Goal: Information Seeking & Learning: Learn about a topic

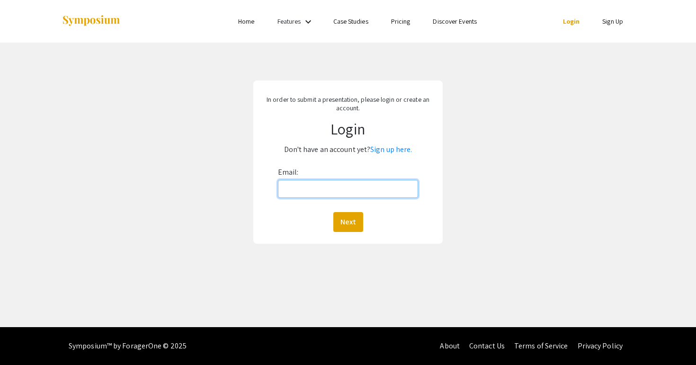
click at [332, 190] on input "Email:" at bounding box center [348, 189] width 141 height 18
type input "[EMAIL_ADDRESS][DOMAIN_NAME]"
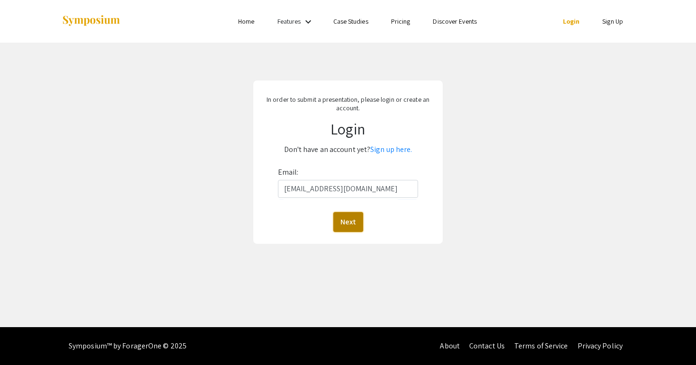
click at [349, 220] on button "Next" at bounding box center [348, 222] width 30 height 20
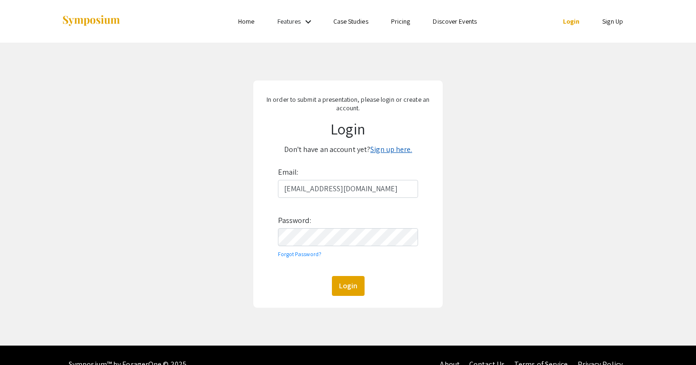
click at [393, 150] on link "Sign up here." at bounding box center [391, 149] width 42 height 10
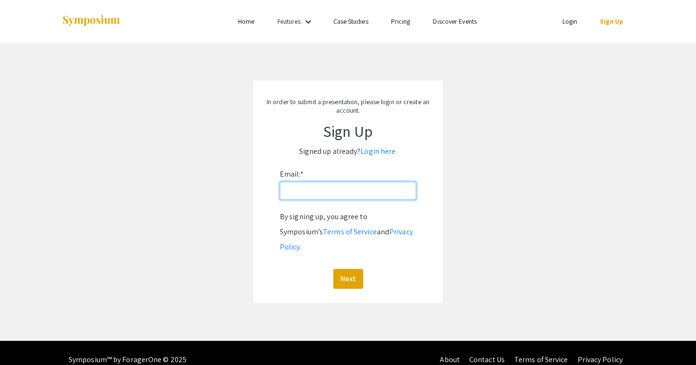
click at [334, 195] on input "Email: *" at bounding box center [348, 191] width 136 height 18
type input "[EMAIL_ADDRESS][DOMAIN_NAME]"
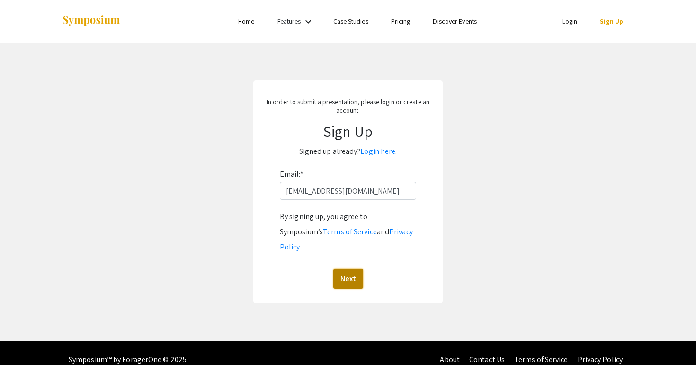
click at [342, 269] on button "Next" at bounding box center [348, 279] width 30 height 20
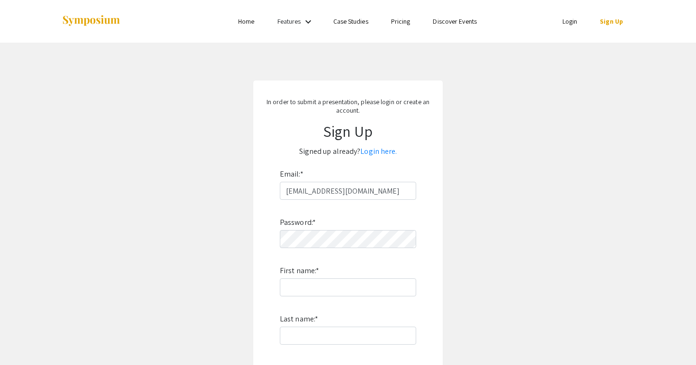
click at [340, 230] on div "Password: * First name: * Last name: * By signing up, you agree to Symposium’s …" at bounding box center [348, 324] width 136 height 249
click at [338, 289] on input "First name: *" at bounding box center [348, 287] width 136 height 18
type input "Tim"
click at [326, 329] on input "Last name: *" at bounding box center [348, 336] width 136 height 18
type input "Copeland"
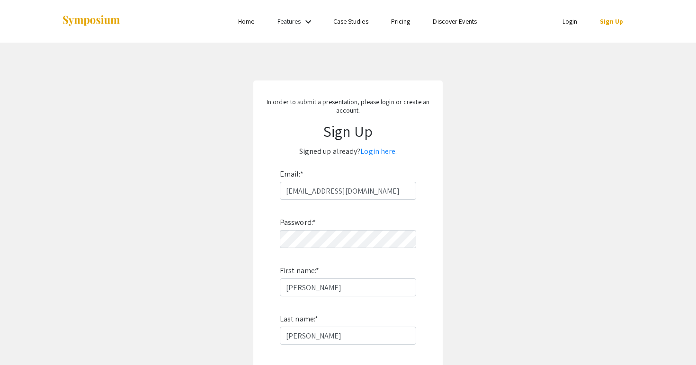
click at [454, 308] on app-signup "In order to submit a presentation, please login or create an account. Sign Up S…" at bounding box center [348, 271] width 696 height 382
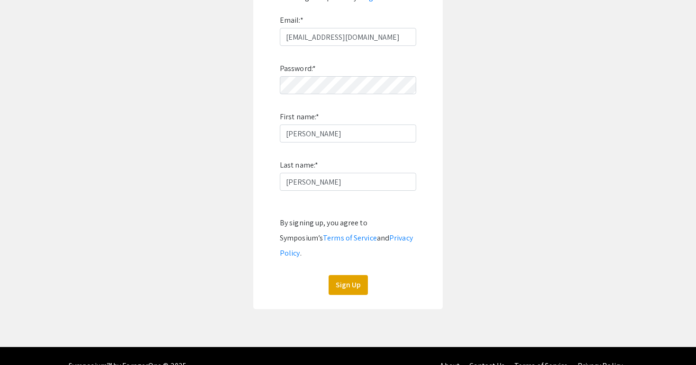
scroll to position [159, 0]
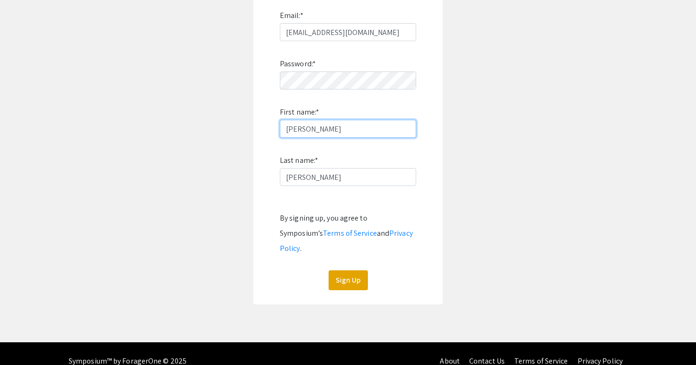
click at [338, 132] on input "Tim" at bounding box center [348, 129] width 136 height 18
type input "Timothy"
click at [497, 196] on app-signup "In order to submit a presentation, please login or create an account. Sign Up S…" at bounding box center [348, 113] width 696 height 382
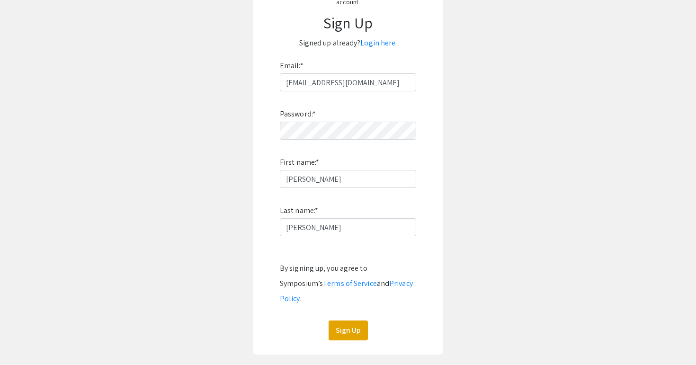
scroll to position [109, 0]
click at [354, 320] on button "Sign Up" at bounding box center [347, 330] width 39 height 20
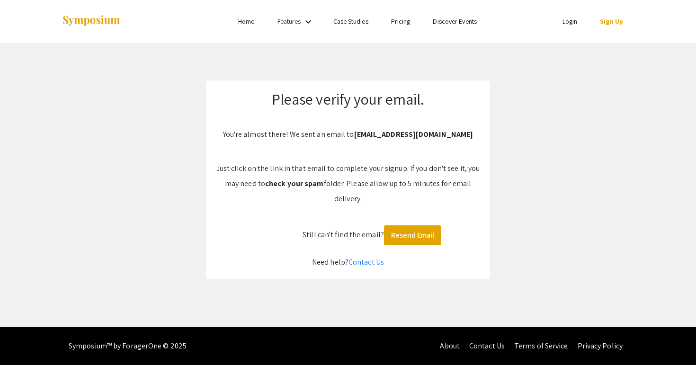
scroll to position [0, 0]
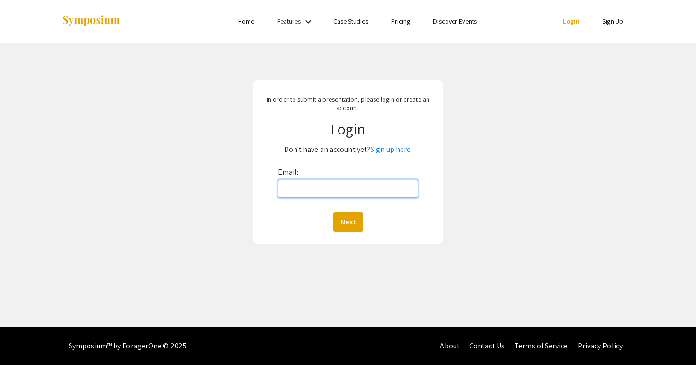
click at [345, 187] on input "Email:" at bounding box center [348, 189] width 141 height 18
type input "[EMAIL_ADDRESS][DOMAIN_NAME]"
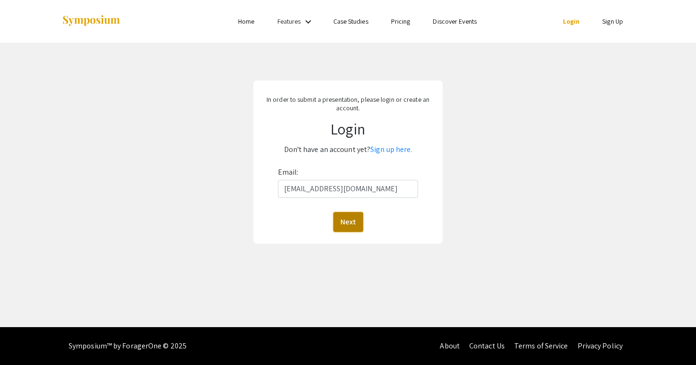
click at [344, 228] on button "Next" at bounding box center [348, 222] width 30 height 20
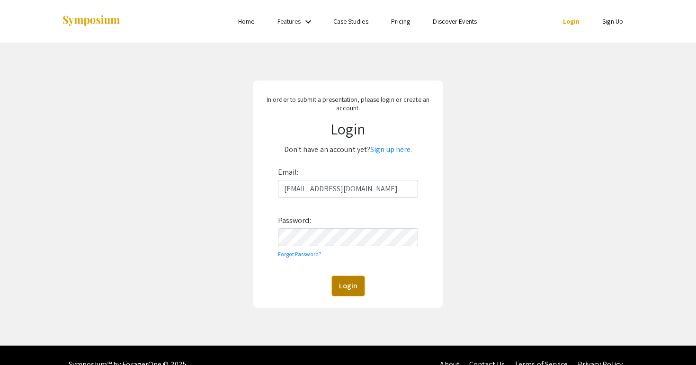
click at [345, 292] on button "Login" at bounding box center [348, 286] width 33 height 20
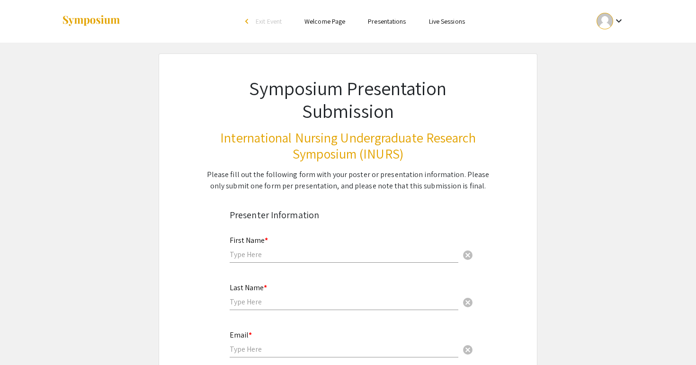
click at [392, 18] on link "Presentations" at bounding box center [387, 21] width 38 height 9
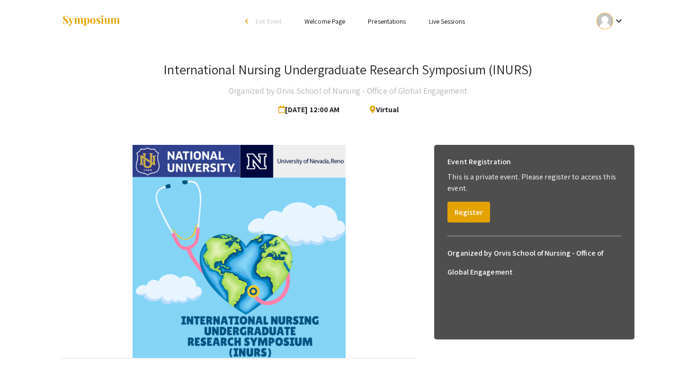
scroll to position [40, 0]
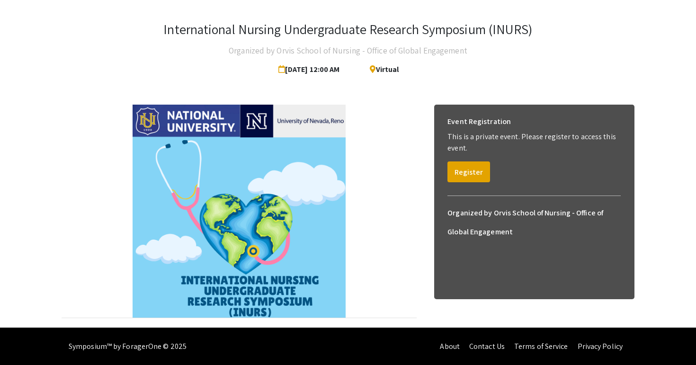
click at [546, 210] on h6 "Organized by Orvis School of Nursing - Office of Global Engagement" at bounding box center [533, 222] width 173 height 38
click at [531, 220] on h6 "Organized by Orvis School of Nursing - Office of Global Engagement" at bounding box center [533, 222] width 173 height 38
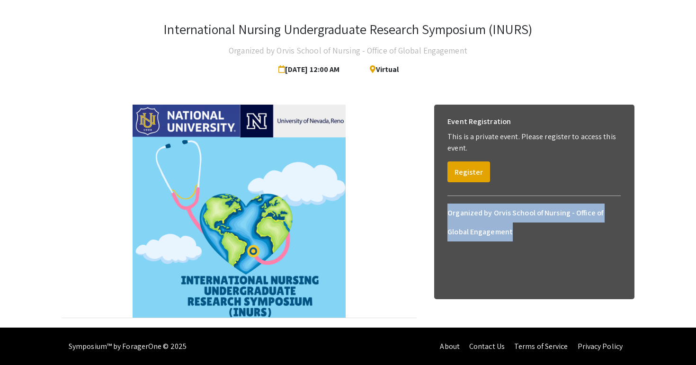
click at [531, 220] on h6 "Organized by Orvis School of Nursing - Office of Global Engagement" at bounding box center [533, 222] width 173 height 38
click at [477, 166] on button "Register" at bounding box center [468, 171] width 43 height 21
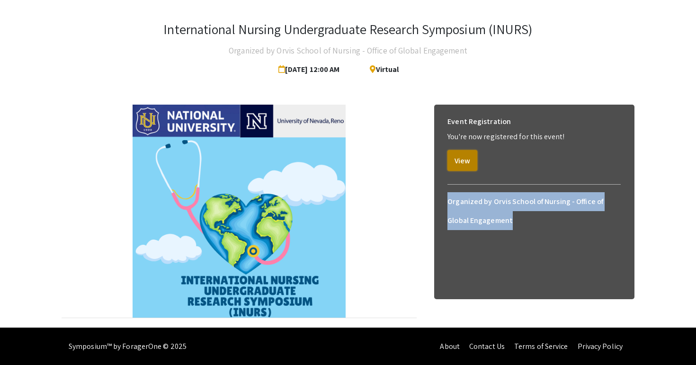
click at [470, 163] on button "View" at bounding box center [462, 160] width 30 height 21
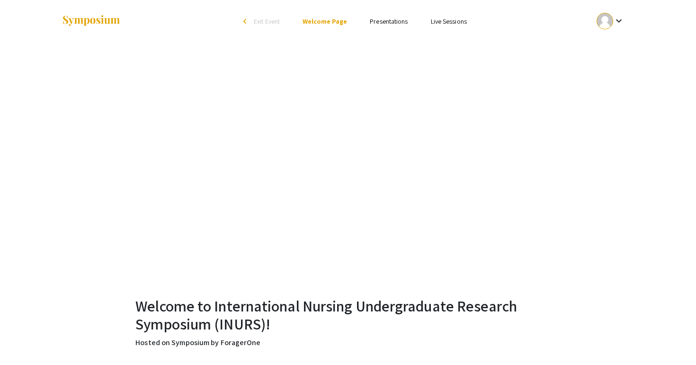
click at [399, 21] on link "Presentations" at bounding box center [389, 21] width 38 height 9
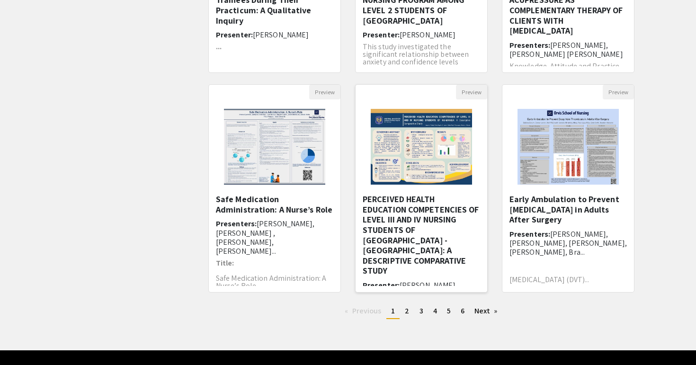
scroll to position [263, 0]
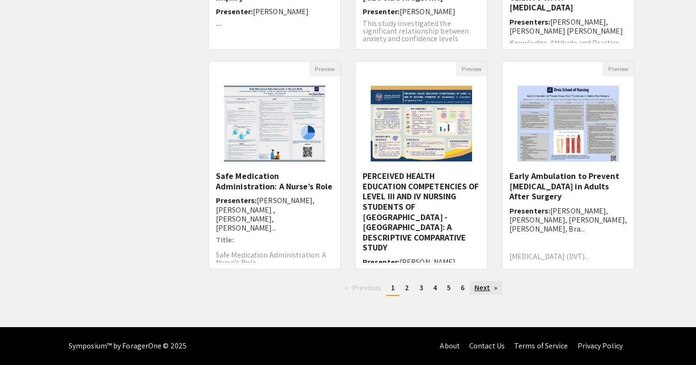
click at [485, 286] on link "Next page" at bounding box center [485, 288] width 33 height 14
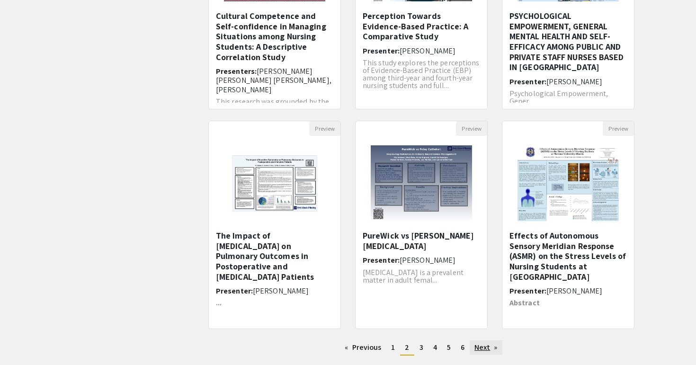
scroll to position [203, 0]
click at [485, 348] on link "Next page" at bounding box center [485, 347] width 33 height 14
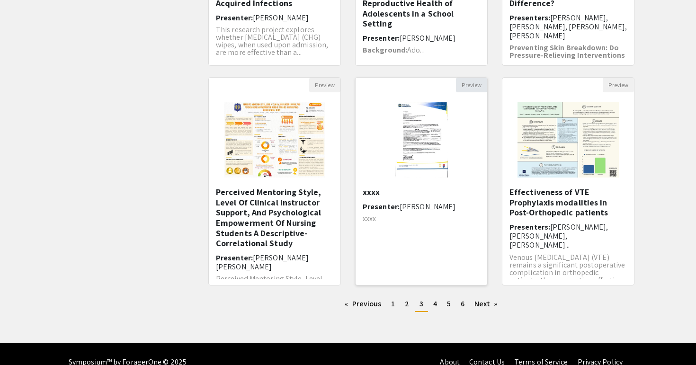
scroll to position [263, 0]
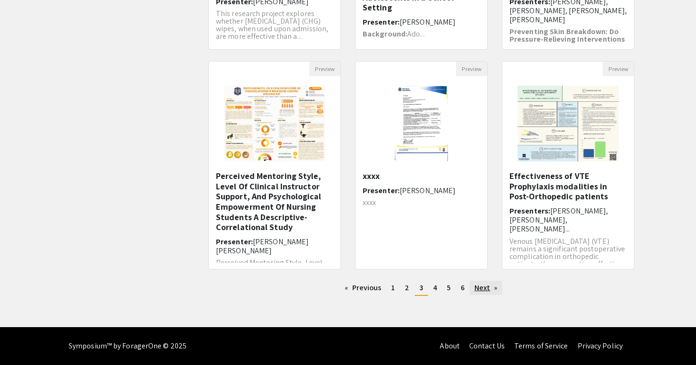
click at [495, 292] on link "Next page" at bounding box center [485, 288] width 33 height 14
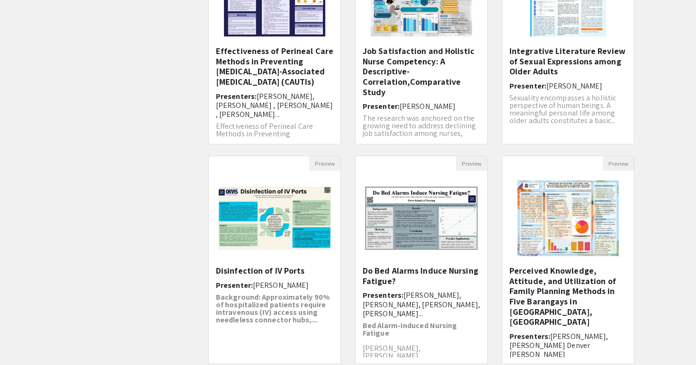
scroll to position [263, 0]
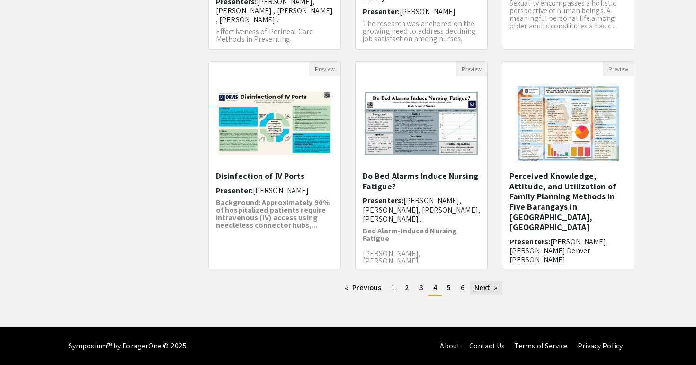
click at [490, 289] on link "Next page" at bounding box center [485, 288] width 33 height 14
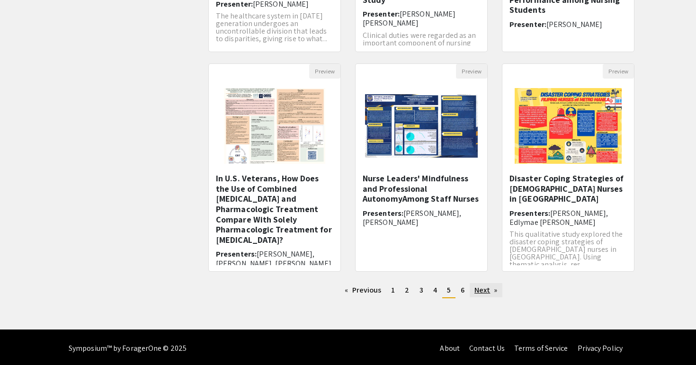
scroll to position [261, 0]
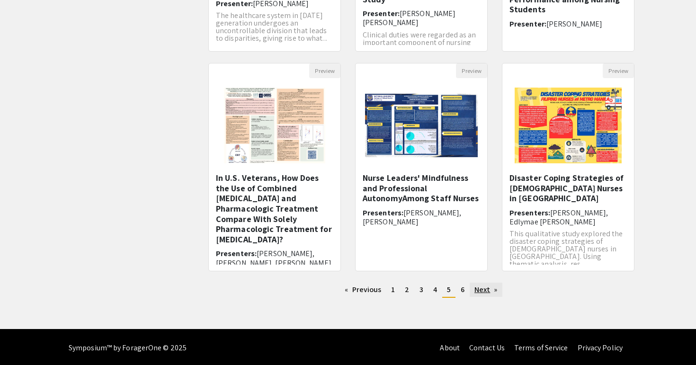
click at [490, 290] on link "Next page" at bounding box center [485, 290] width 33 height 14
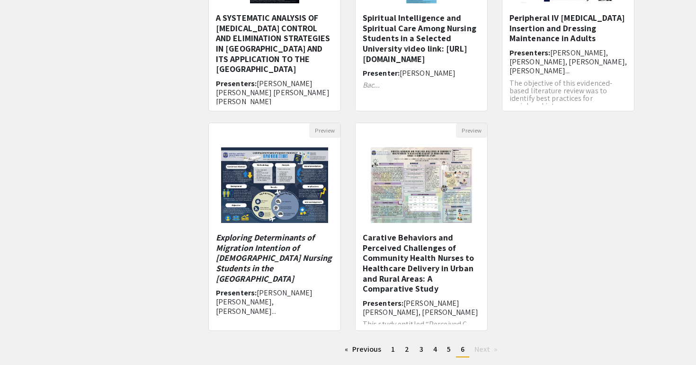
scroll to position [202, 0]
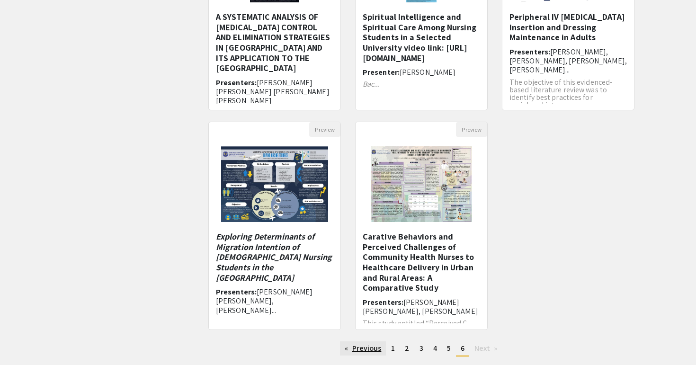
click at [368, 354] on link "Previous page" at bounding box center [363, 348] width 46 height 14
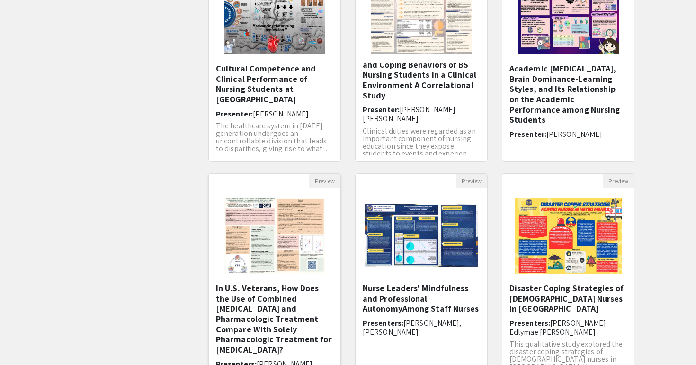
scroll to position [151, 0]
click at [283, 276] on img "Open Presentation <p>In U.S. Veterans, How Does the Use of Combined Psychothera…" at bounding box center [274, 235] width 120 height 95
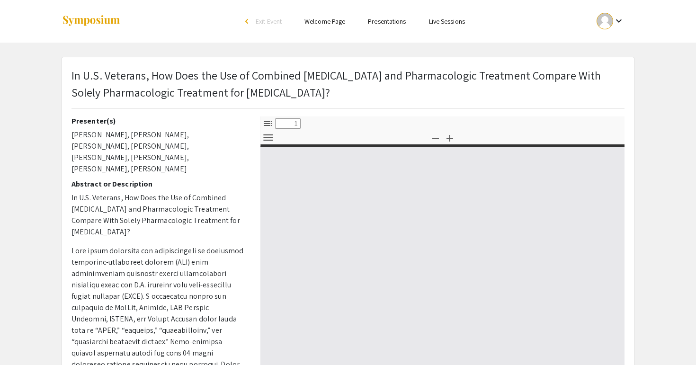
select select "custom"
type input "0"
select select "custom"
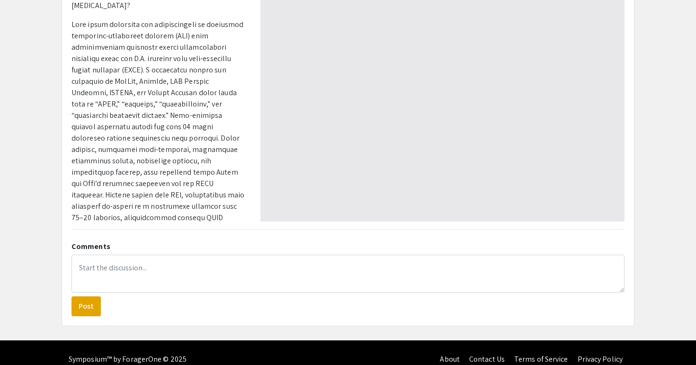
scroll to position [239, 0]
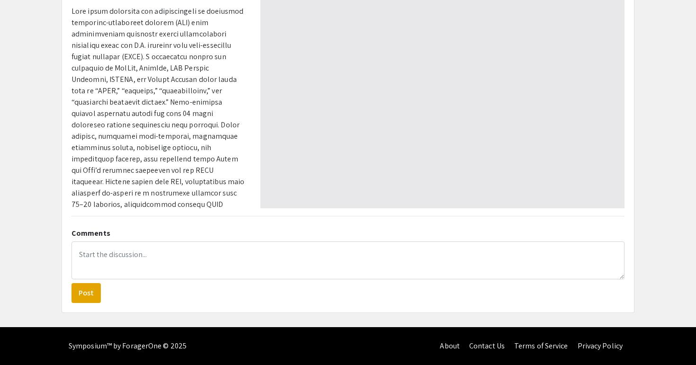
type input "1"
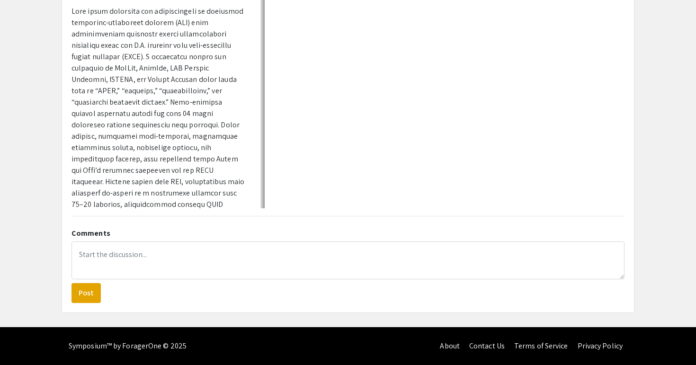
select select "auto"
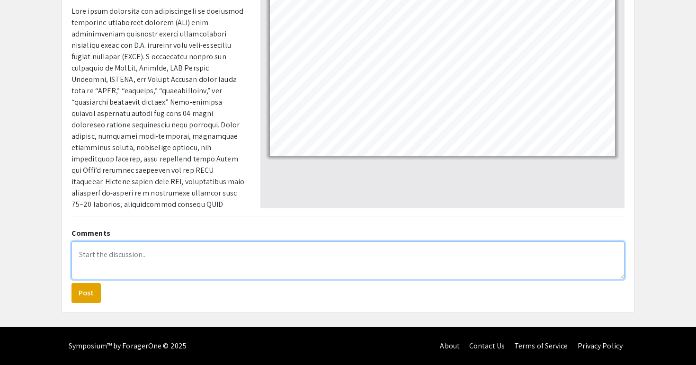
click at [283, 276] on textarea at bounding box center [347, 260] width 553 height 38
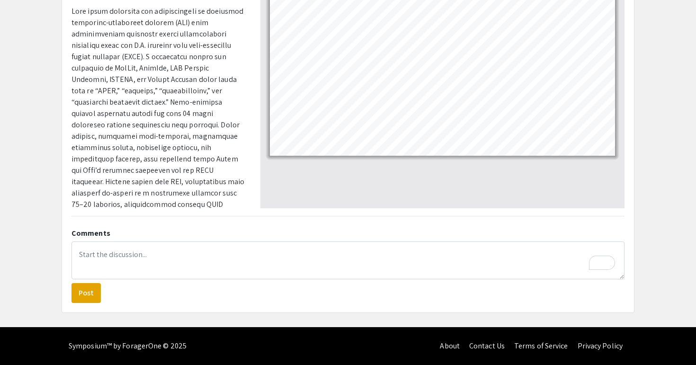
click at [44, 248] on app-presentation "In U.S. Veterans, How Does the Use of Combined [MEDICAL_DATA] and Pharmacologic…" at bounding box center [348, 64] width 696 height 495
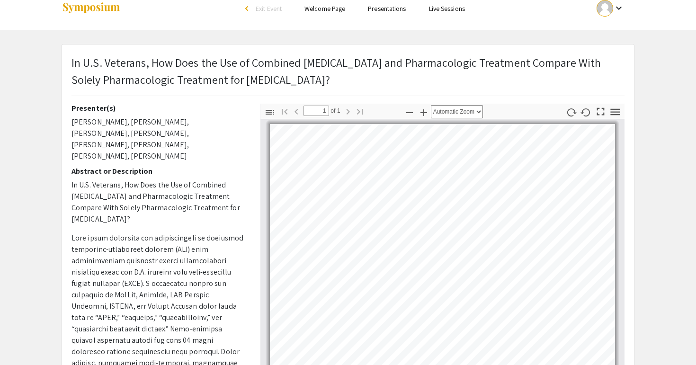
scroll to position [0, 0]
